Goal: Task Accomplishment & Management: Manage account settings

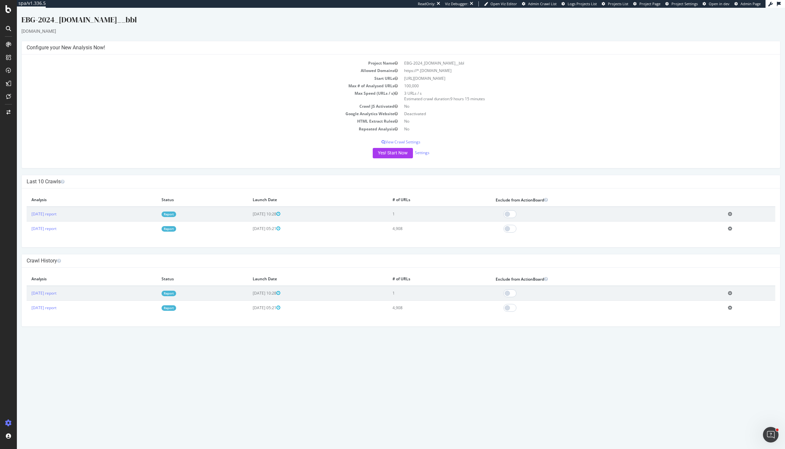
click at [746, 8] on iframe at bounding box center [401, 228] width 768 height 441
click at [746, 5] on span "Admin Page" at bounding box center [750, 3] width 20 height 5
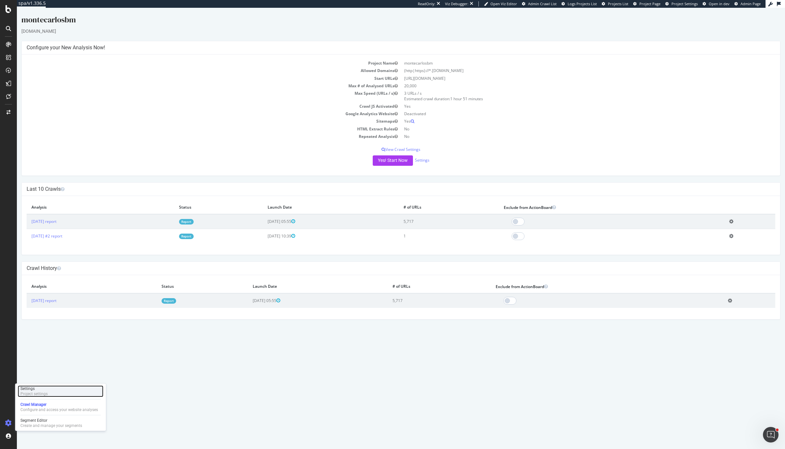
click at [34, 393] on div "Project settings" at bounding box center [33, 393] width 27 height 5
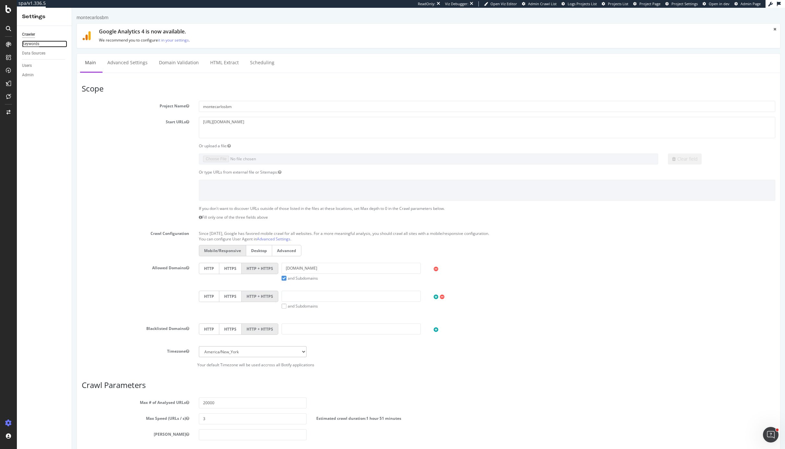
click at [33, 45] on div "Keywords" at bounding box center [30, 44] width 17 height 7
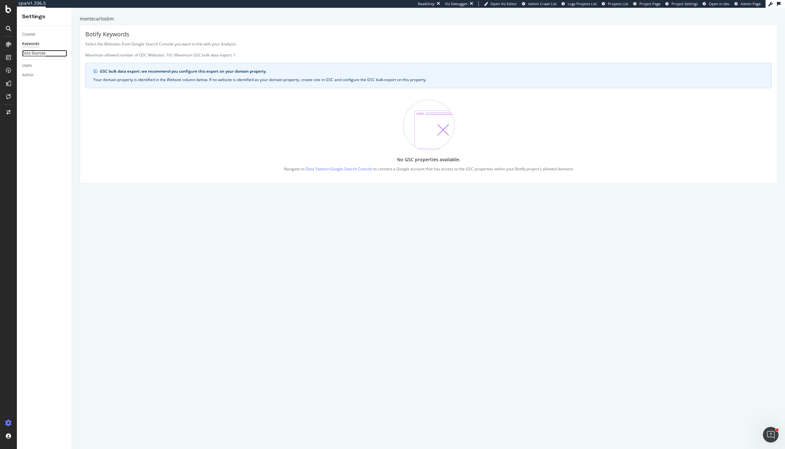
click at [39, 54] on div "Data Sources" at bounding box center [33, 53] width 23 height 7
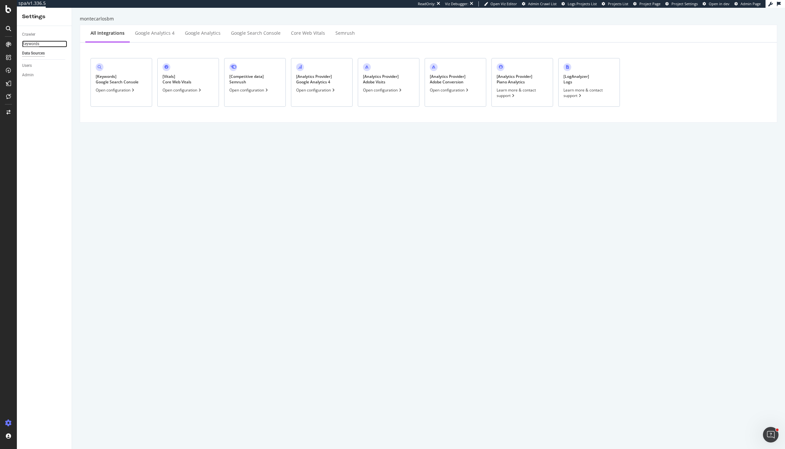
click at [36, 46] on div "Keywords" at bounding box center [30, 44] width 17 height 7
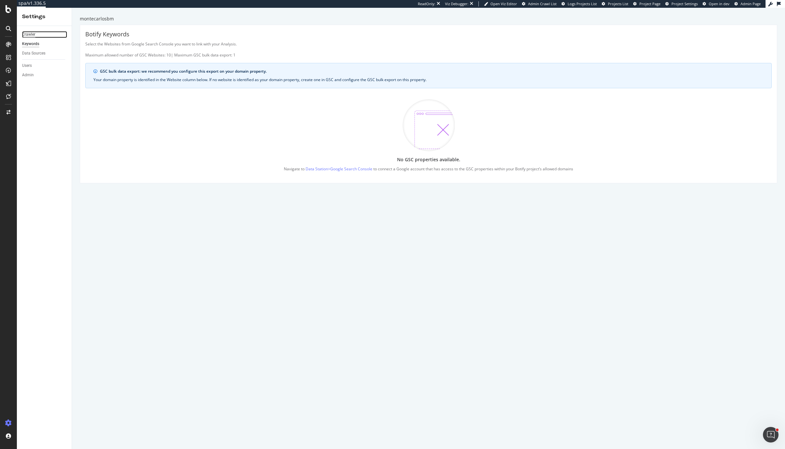
click at [34, 36] on div "Crawler" at bounding box center [28, 34] width 13 height 7
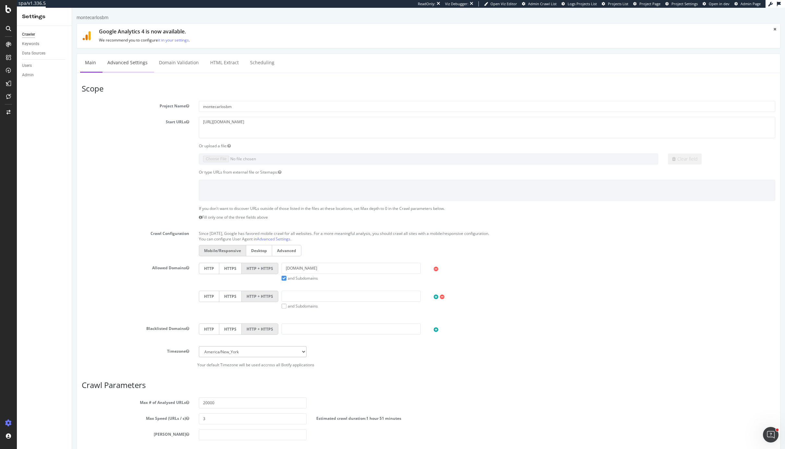
click at [133, 69] on link "Advanced Settings" at bounding box center [127, 63] width 50 height 18
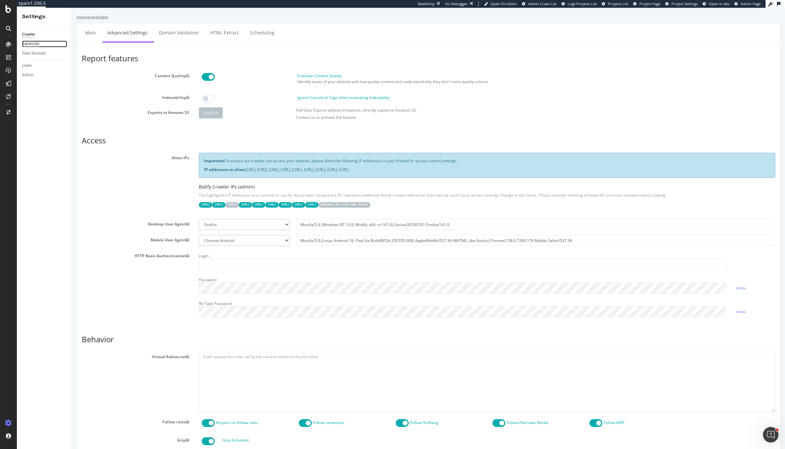
click at [35, 45] on div "Keywords" at bounding box center [30, 44] width 17 height 7
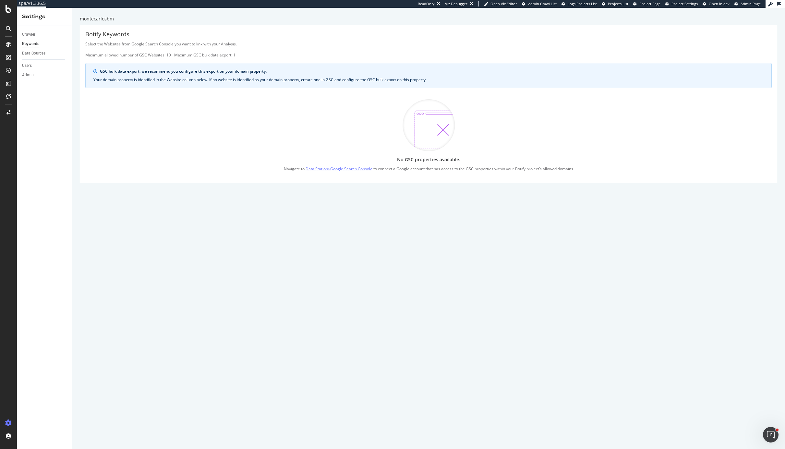
click at [349, 172] on link "Data Station > Google Search Console" at bounding box center [338, 168] width 67 height 7
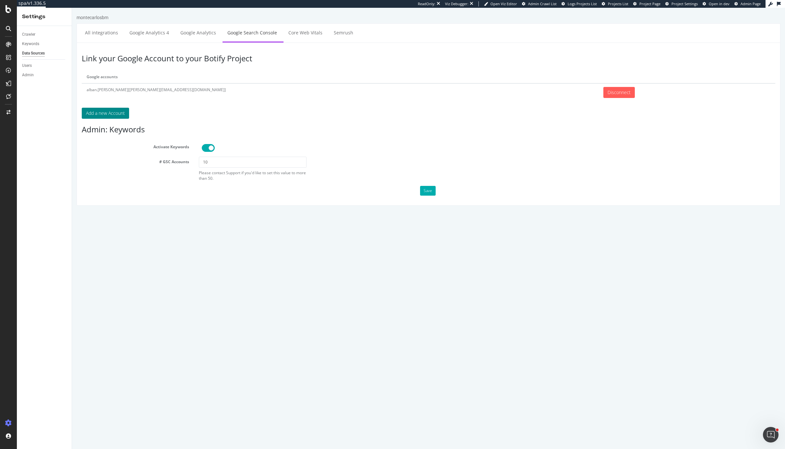
click at [112, 111] on button "Add a new Account" at bounding box center [105, 113] width 47 height 11
click at [89, 176] on div "# GSC Accounts 10 Please contact Support if you'd like to set this value to mor…" at bounding box center [428, 169] width 703 height 24
click at [38, 43] on div "Keywords" at bounding box center [30, 44] width 17 height 7
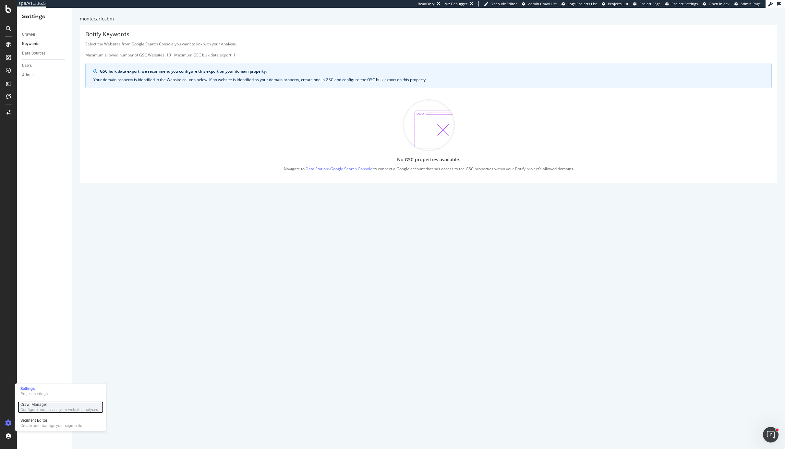
click at [26, 408] on div "Configure and access your website analyses" at bounding box center [58, 409] width 77 height 5
